Goal: Task Accomplishment & Management: Use online tool/utility

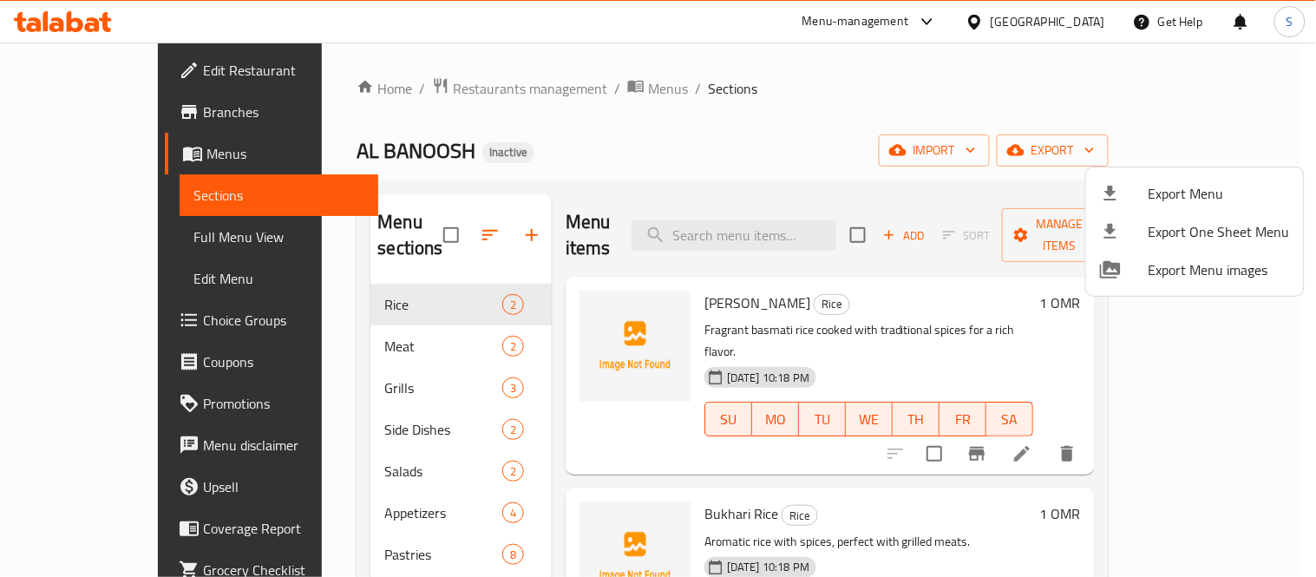
click at [1006, 68] on div at bounding box center [658, 288] width 1316 height 577
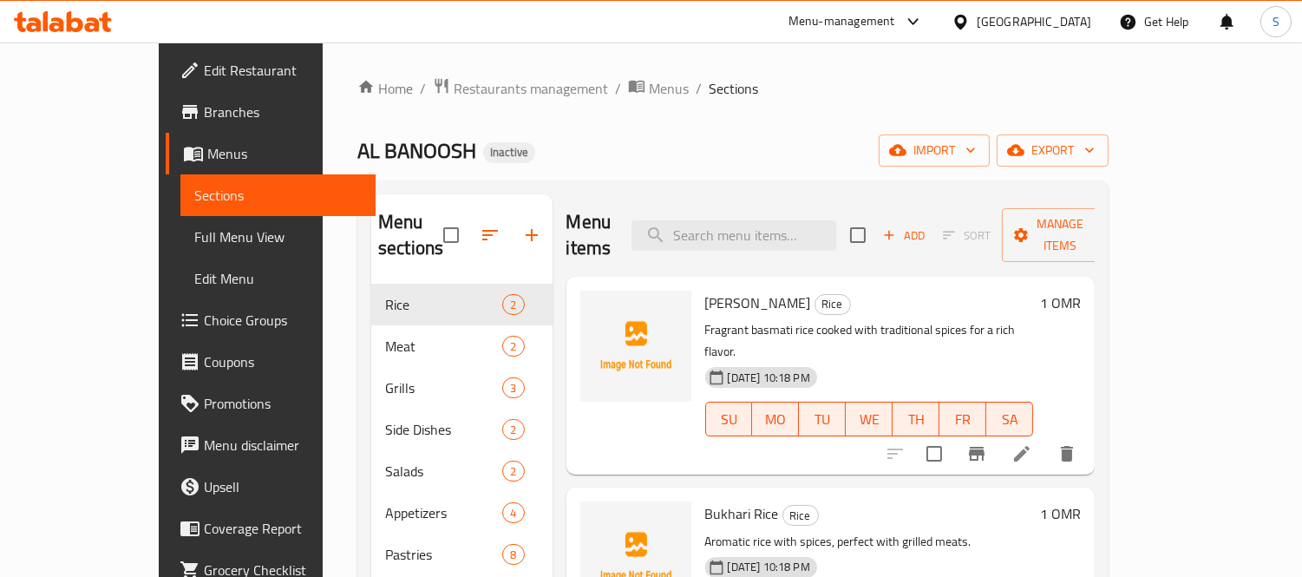
click at [977, 23] on div at bounding box center [964, 21] width 25 height 19
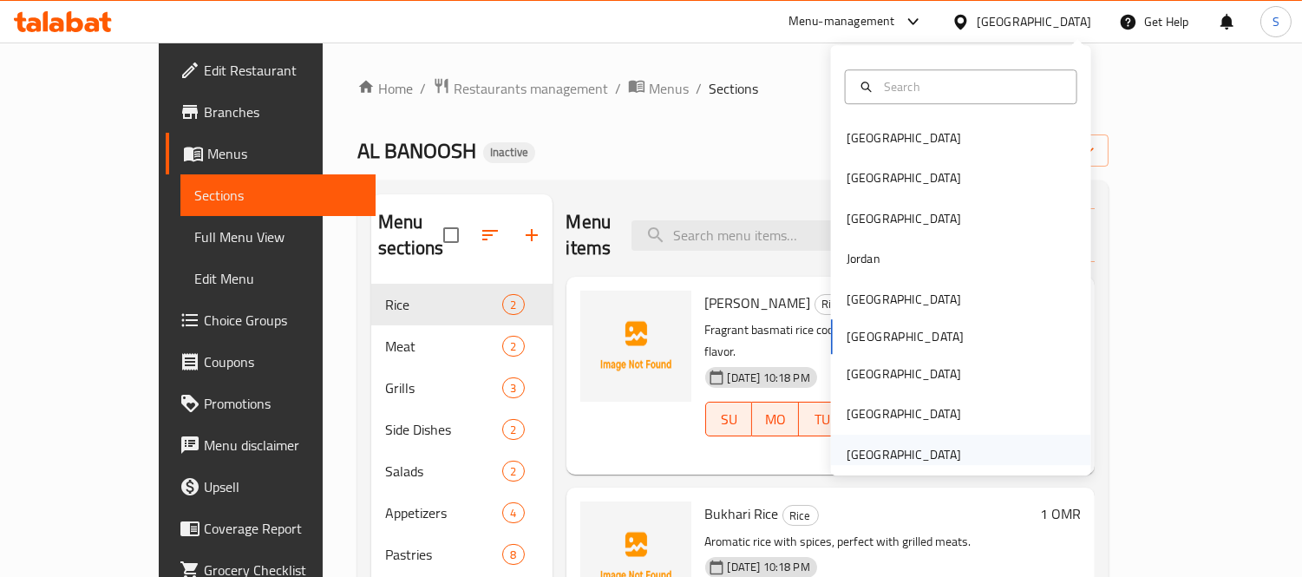
click at [920, 445] on div "[GEOGRAPHIC_DATA]" at bounding box center [904, 454] width 115 height 19
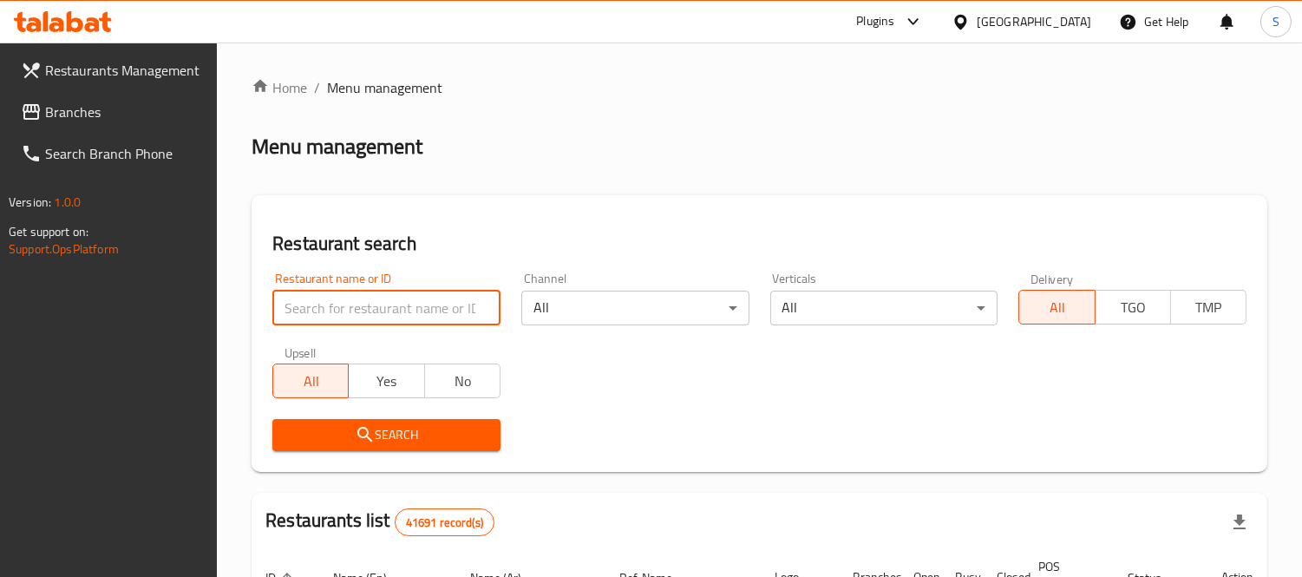
paste input "TUDO CAFE"
type input "TUDO CAFE"
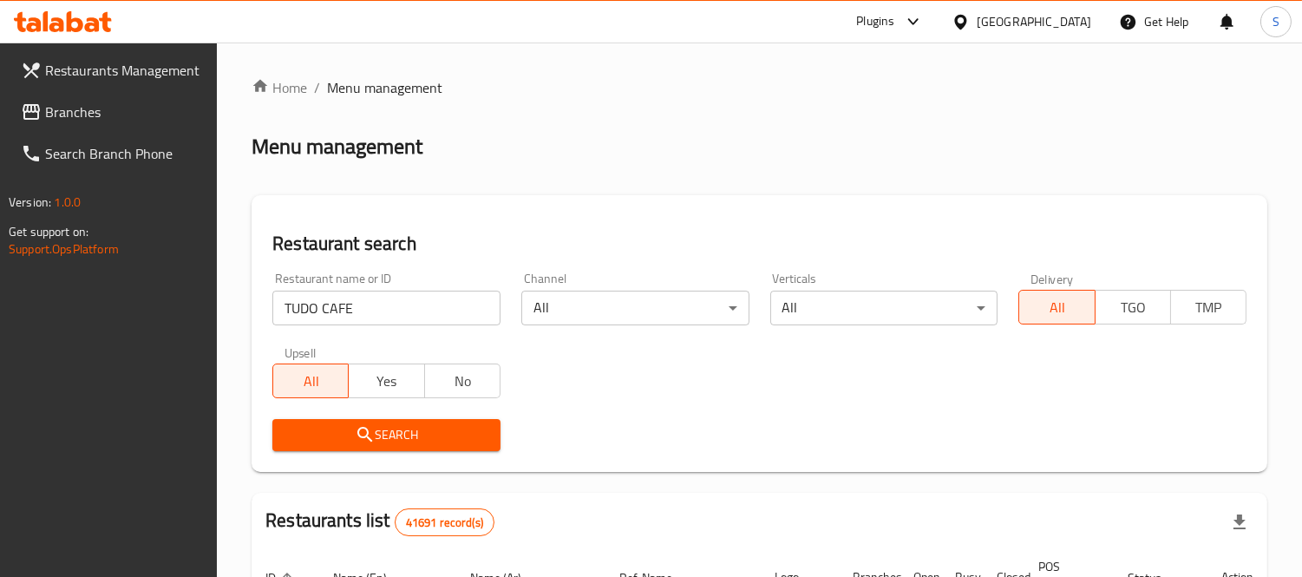
click at [403, 425] on span "Search" at bounding box center [386, 435] width 200 height 22
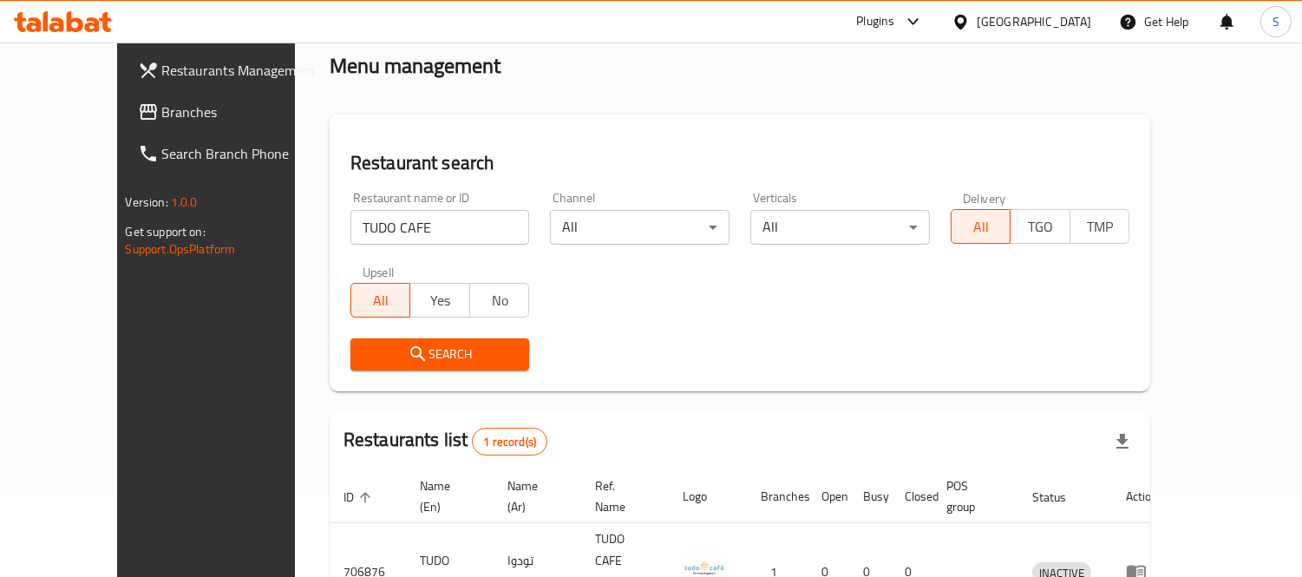
scroll to position [162, 0]
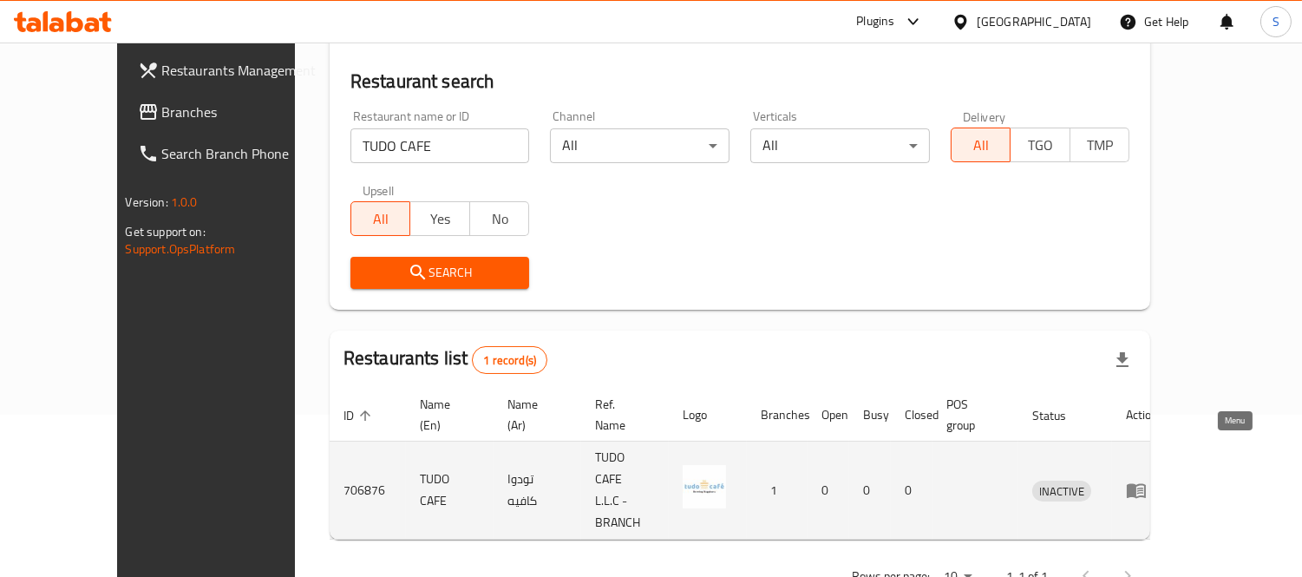
click at [1146, 484] on icon "enhanced table" at bounding box center [1136, 491] width 19 height 15
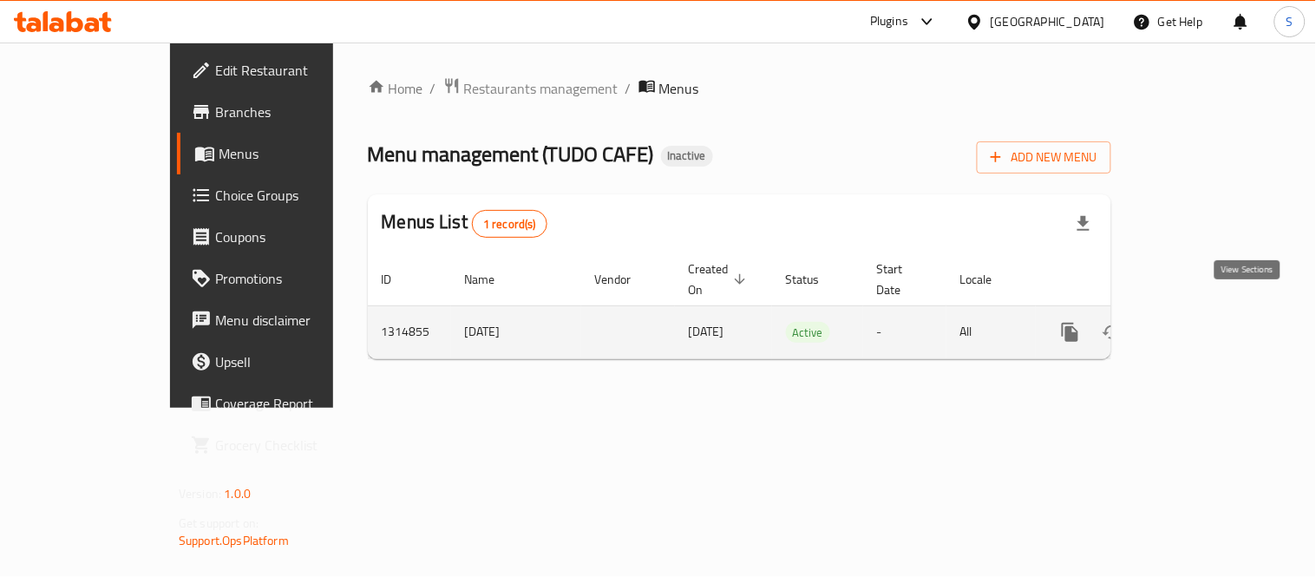
click at [1206, 322] on icon "enhanced table" at bounding box center [1195, 332] width 21 height 21
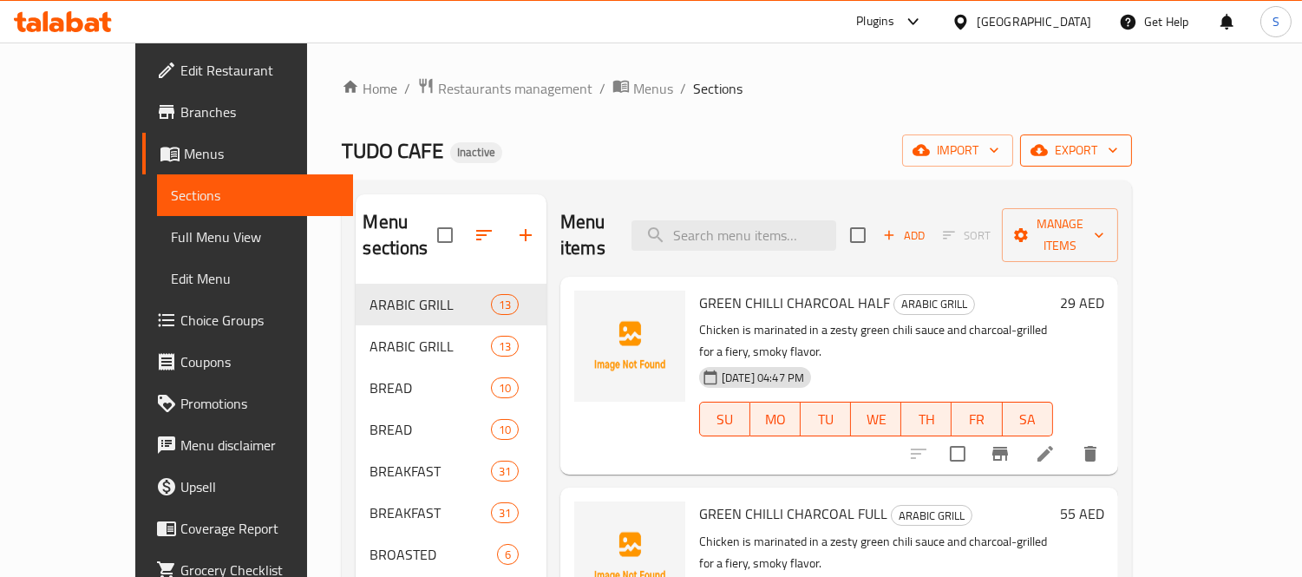
drag, startPoint x: 1203, startPoint y: 119, endPoint x: 1211, endPoint y: 136, distance: 19.0
click at [1118, 154] on span "export" at bounding box center [1076, 151] width 84 height 22
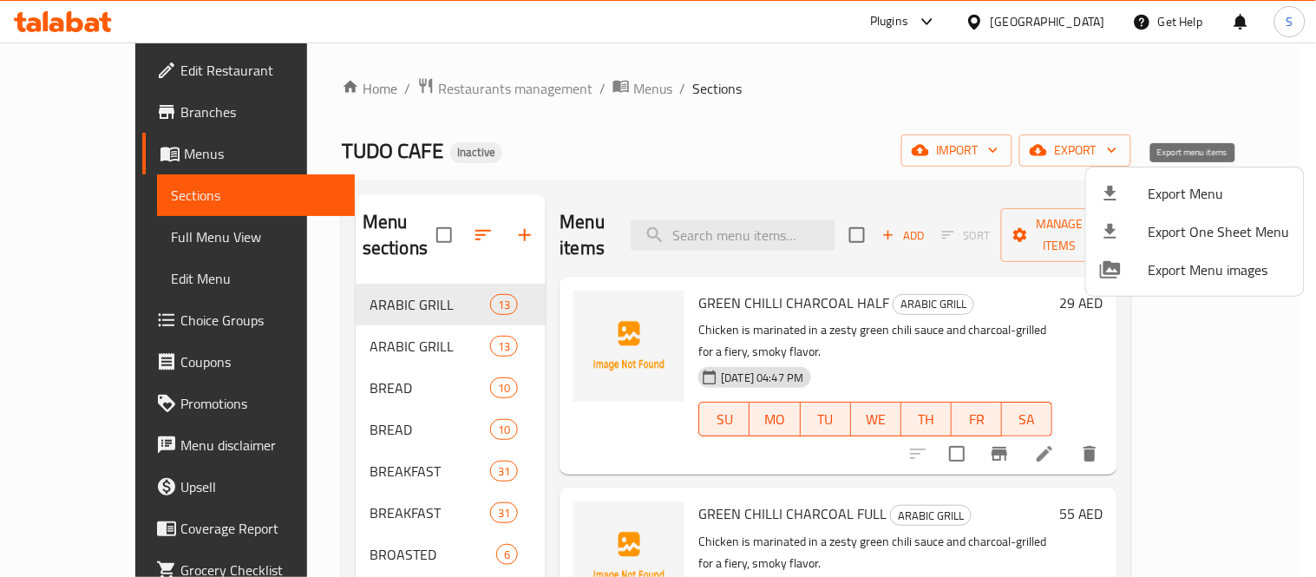
click at [1180, 188] on span "Export Menu" at bounding box center [1219, 193] width 141 height 21
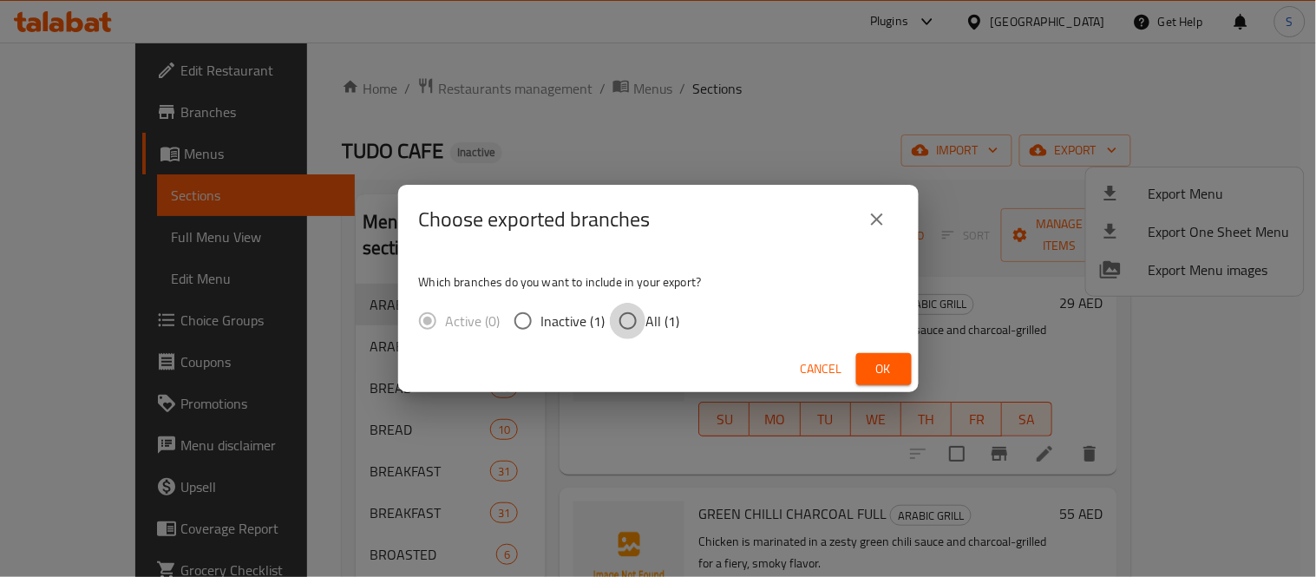
click at [637, 311] on input "All (1)" at bounding box center [628, 321] width 36 height 36
radio input "true"
click at [889, 369] on span "Ok" at bounding box center [884, 369] width 28 height 22
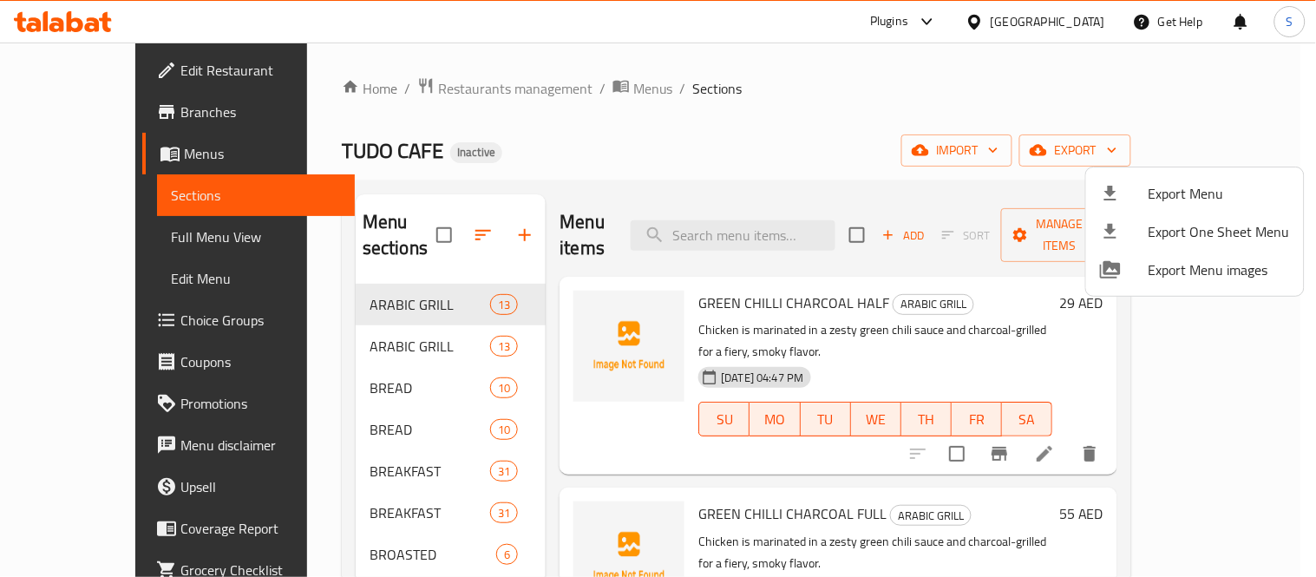
click at [1096, 82] on div at bounding box center [658, 288] width 1316 height 577
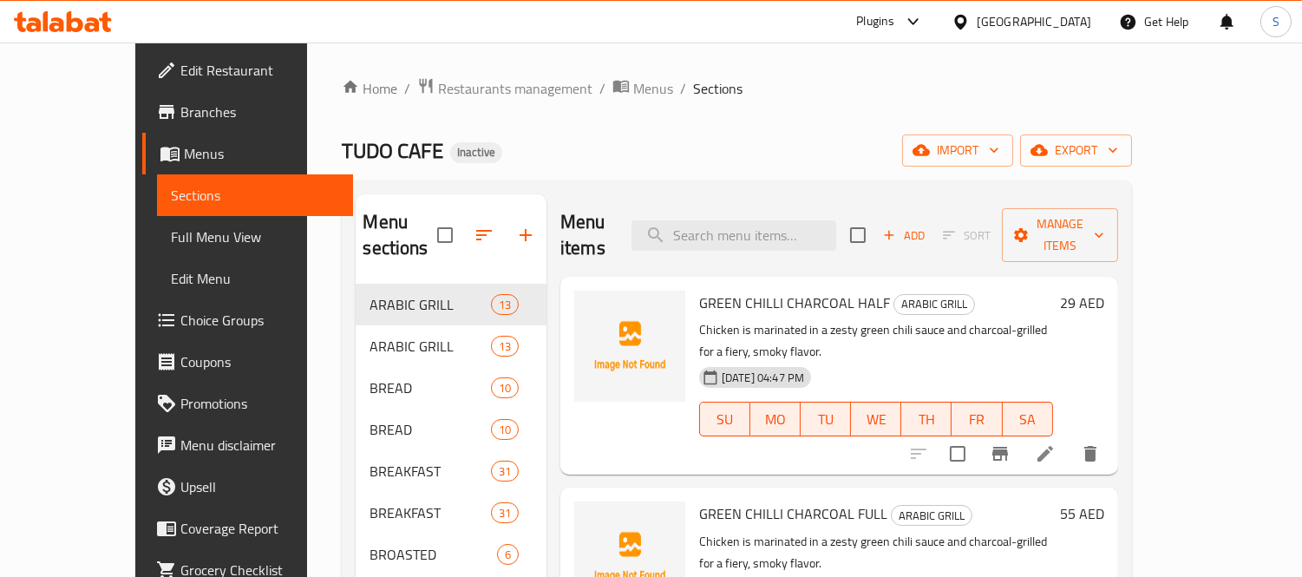
drag, startPoint x: 111, startPoint y: 246, endPoint x: 509, endPoint y: 2, distance: 467.3
click at [171, 246] on span "Full Menu View" at bounding box center [255, 236] width 168 height 21
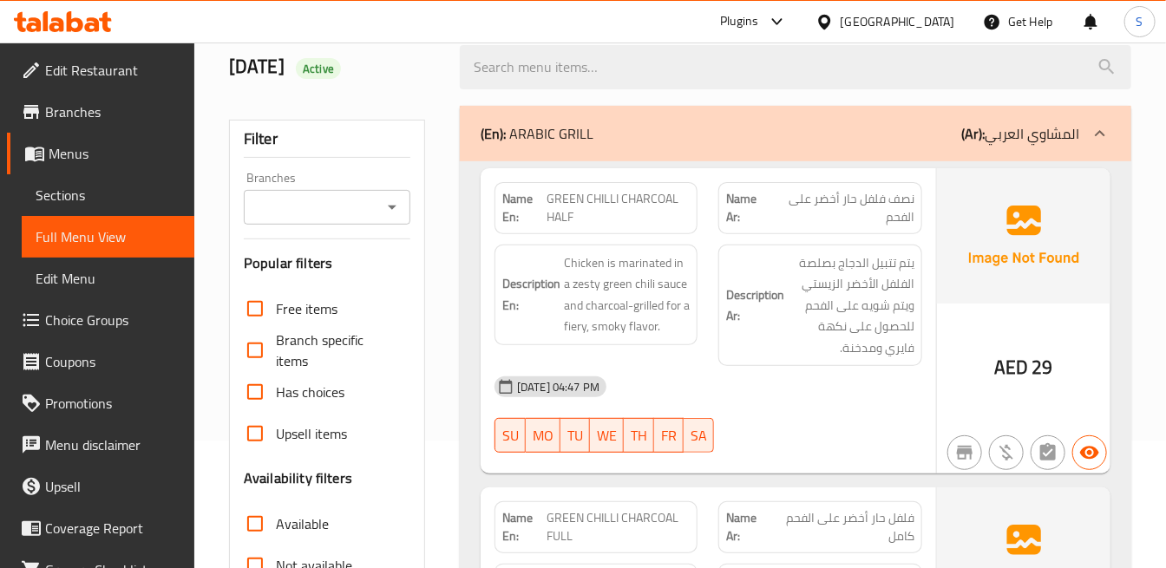
scroll to position [193, 0]
